Goal: Navigation & Orientation: Find specific page/section

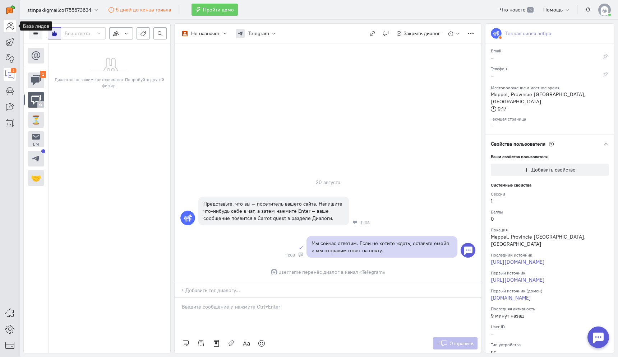
click at [10, 25] on icon at bounding box center [9, 26] width 9 height 9
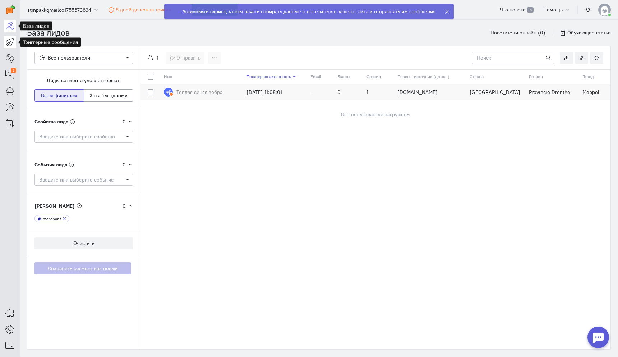
click at [8, 41] on icon at bounding box center [9, 42] width 9 height 9
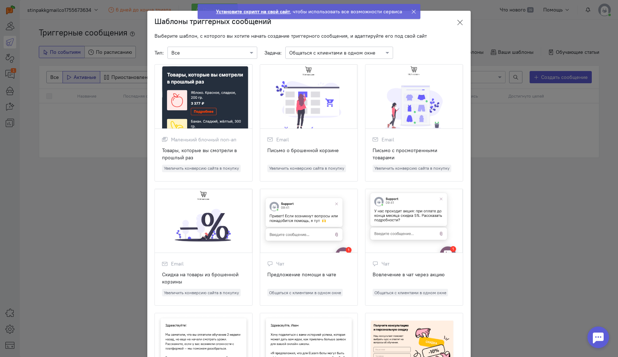
click at [461, 22] on icon at bounding box center [459, 22] width 7 height 7
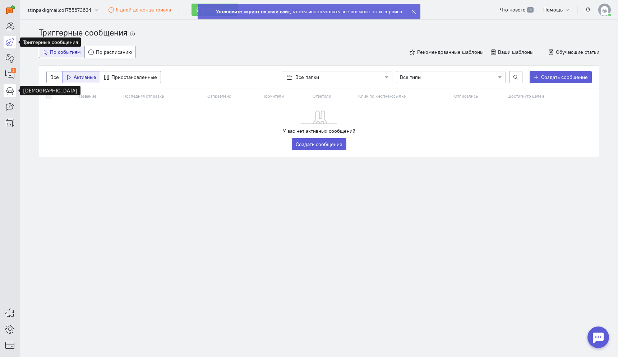
click at [11, 89] on icon at bounding box center [9, 90] width 9 height 9
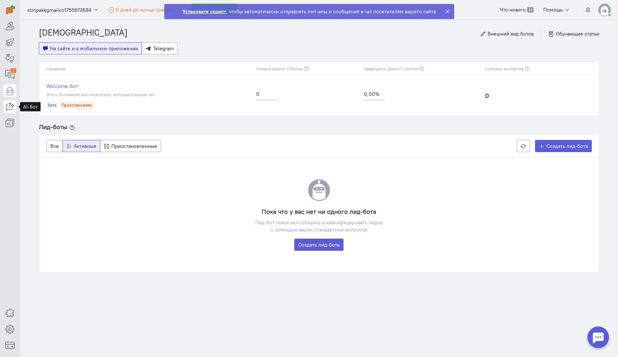
click at [13, 103] on icon at bounding box center [9, 106] width 9 height 9
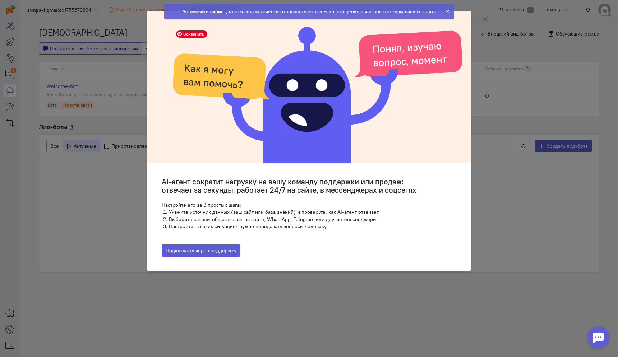
click at [118, 168] on ngb-modal-window "AI-агент сократит нагрузку на вашу команду поддержки или продаж: отвечает за се…" at bounding box center [309, 178] width 618 height 357
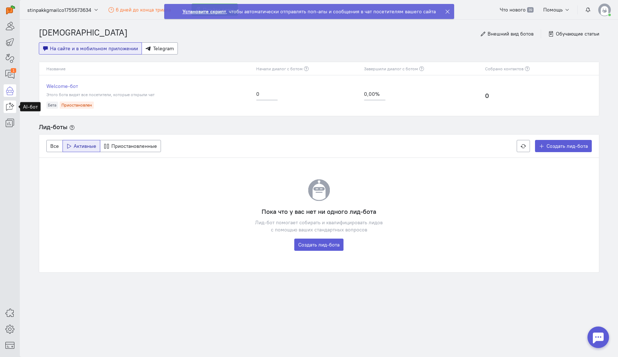
click at [9, 109] on icon at bounding box center [9, 106] width 9 height 9
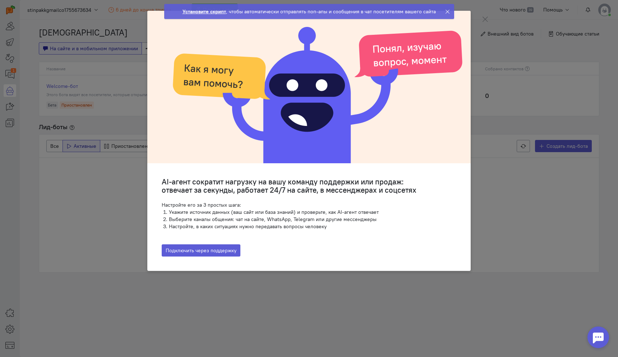
click at [15, 113] on ngb-modal-window "AI-агент сократит нагрузку на вашу команду поддержки или продаж: отвечает за се…" at bounding box center [309, 178] width 618 height 357
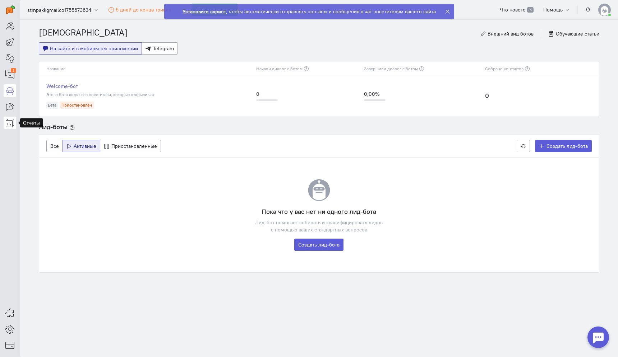
click at [12, 123] on icon at bounding box center [9, 123] width 9 height 9
click at [55, 124] on link "Воронки" at bounding box center [60, 124] width 81 height 11
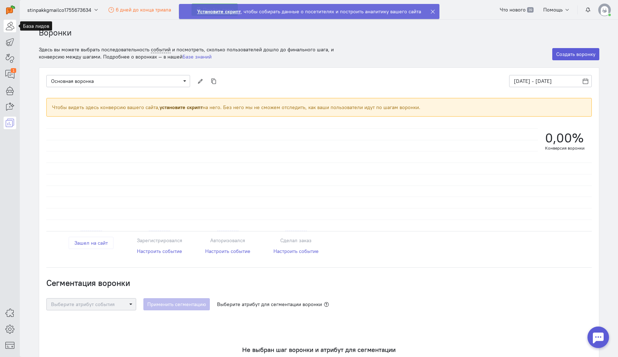
click at [12, 24] on icon at bounding box center [9, 26] width 9 height 9
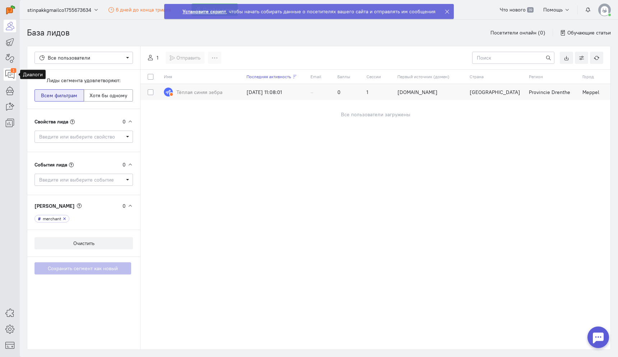
click at [6, 78] on icon at bounding box center [9, 74] width 9 height 9
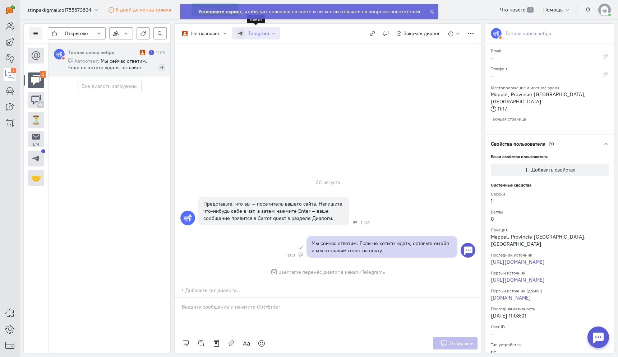
click at [256, 32] on span "Telegram" at bounding box center [258, 33] width 21 height 7
click at [320, 34] on div "Не назначен Не назначен username Не нашлось ни одного оператора Telegram Без ка…" at bounding box center [328, 34] width 306 height 20
